Goal: Find specific page/section: Find specific page/section

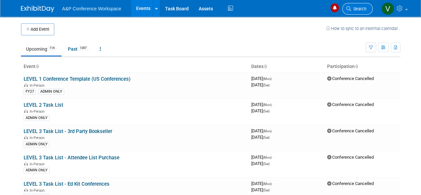
click at [359, 8] on span "Search" at bounding box center [358, 8] width 15 height 5
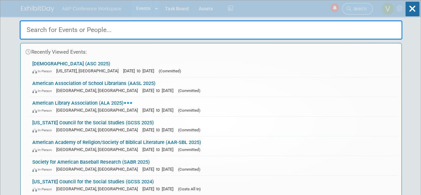
paste input "NCTE"
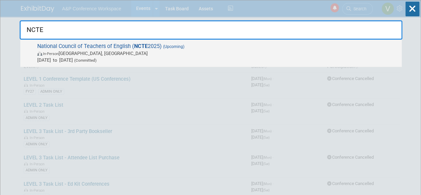
type input "NCTE"
click at [159, 44] on span "National Council of Teachers of English ( NCTE 2025) (Upcoming) In-Person [GEOG…" at bounding box center [216, 53] width 363 height 20
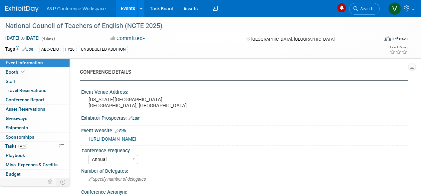
select select "Annual"
select select "Level 2"
select select "In-Person Booth"
select select "Schools"
select select "Bloomsbury Digital Resources"
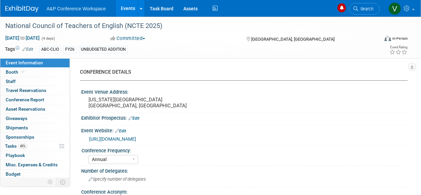
select select "Amanda Oney"
select select "Veronica Dove"
select select "Rosalie Love"
select select "Brand/Subject Presence​"
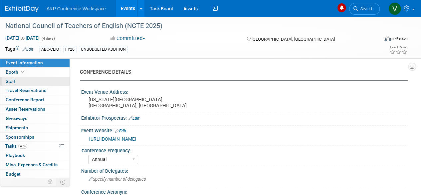
click at [13, 79] on span "Staff 0" at bounding box center [11, 80] width 10 height 5
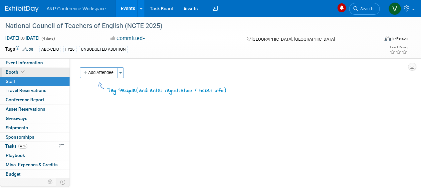
click at [12, 70] on span "Booth" at bounding box center [16, 71] width 20 height 5
select select "CLDC - Digital/BDR"
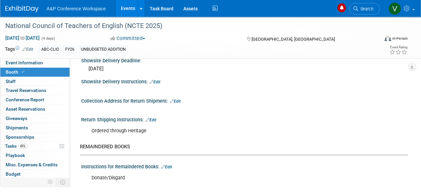
scroll to position [565, 0]
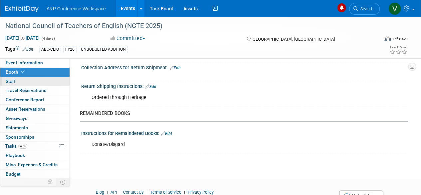
click at [11, 79] on span "Staff 0" at bounding box center [11, 80] width 10 height 5
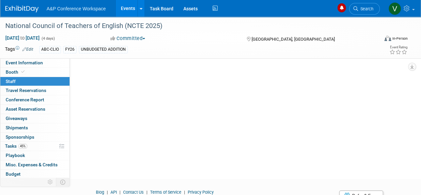
scroll to position [0, 0]
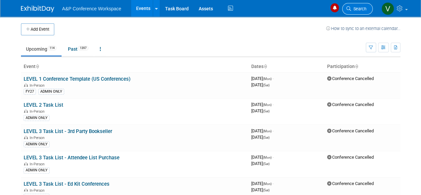
click at [356, 7] on span "Search" at bounding box center [358, 8] width 15 height 5
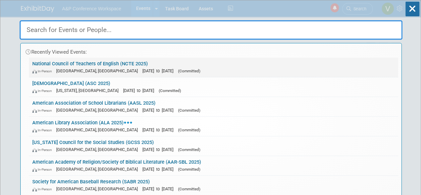
click at [72, 66] on link "National Council of Teachers of English (NCTE 2025) In-Person Denver, CO Nov 20…" at bounding box center [213, 67] width 369 height 19
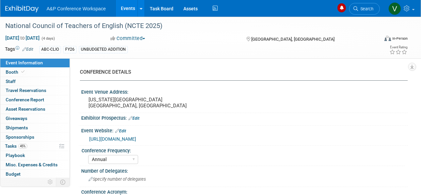
select select "Annual"
select select "Level 2"
select select "In-Person Booth"
select select "Schools"
select select "Bloomsbury Digital Resources"
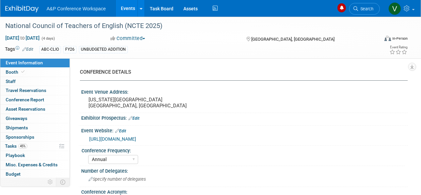
select select "Amanda Oney"
select select "Veronica Dove"
select select "Rosalie Love"
select select "Brand/Subject Presence​"
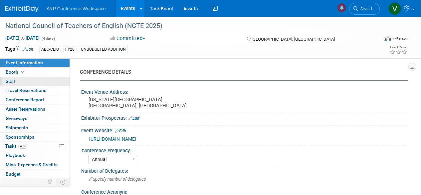
click at [12, 80] on span "Staff 0" at bounding box center [11, 80] width 10 height 5
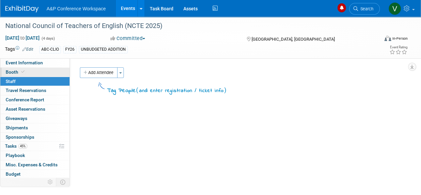
click at [9, 70] on span "Booth" at bounding box center [16, 71] width 20 height 5
select select "CLDC - Digital/BDR"
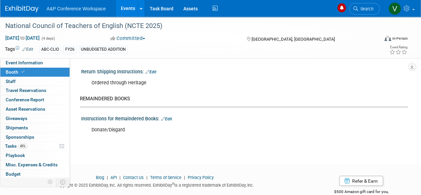
scroll to position [593, 0]
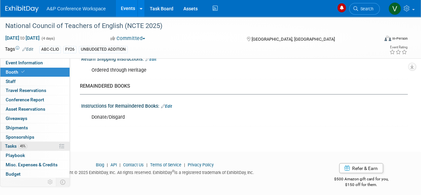
click at [9, 143] on span "Tasks 45%" at bounding box center [16, 145] width 22 height 5
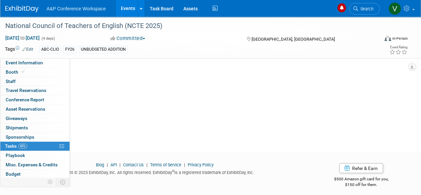
scroll to position [0, 0]
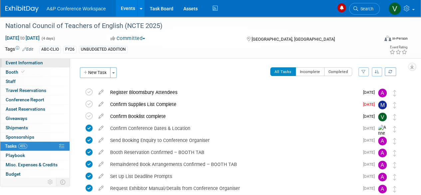
click at [14, 60] on link "Event Information" at bounding box center [34, 62] width 69 height 9
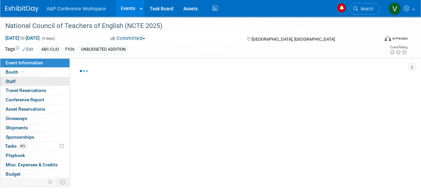
select select "Annual"
select select "Level 2"
select select "In-Person Booth"
select select "Schools"
select select "Bloomsbury Digital Resources"
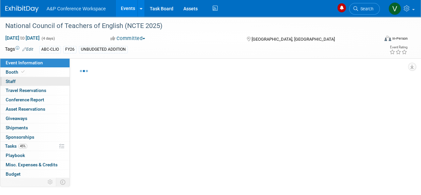
select select "Amanda Oney"
select select "Veronica Dove"
select select "Rosalie Love"
select select "Brand/Subject Presence​"
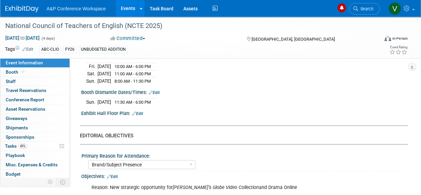
scroll to position [565, 0]
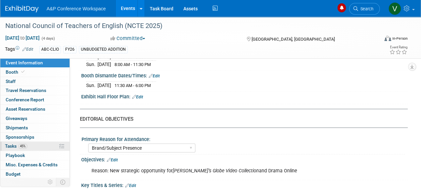
click at [13, 144] on span "Tasks 45%" at bounding box center [16, 145] width 22 height 5
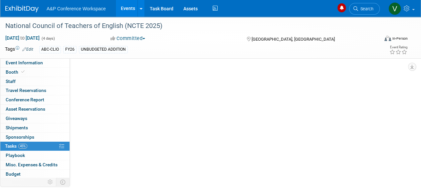
scroll to position [0, 0]
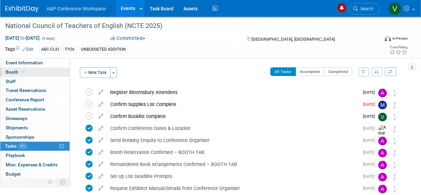
click at [16, 72] on span "Booth" at bounding box center [16, 71] width 20 height 5
select select "CLDC - Digital/BDR"
